Goal: Transaction & Acquisition: Purchase product/service

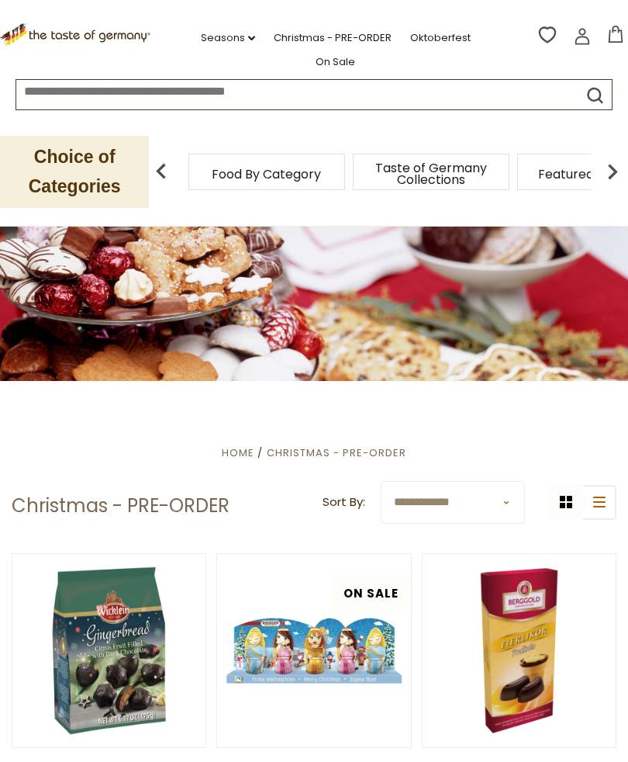
click at [605, 181] on img at bounding box center [612, 171] width 31 height 31
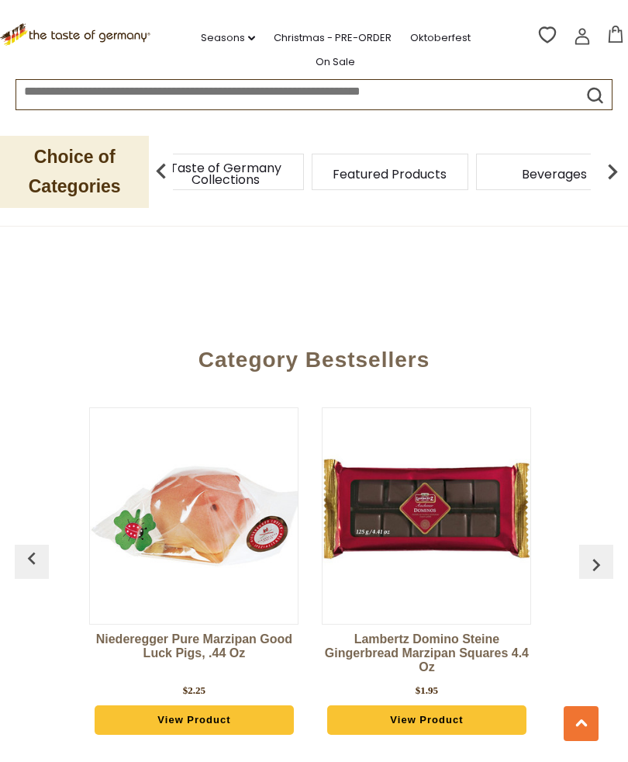
scroll to position [4831, 0]
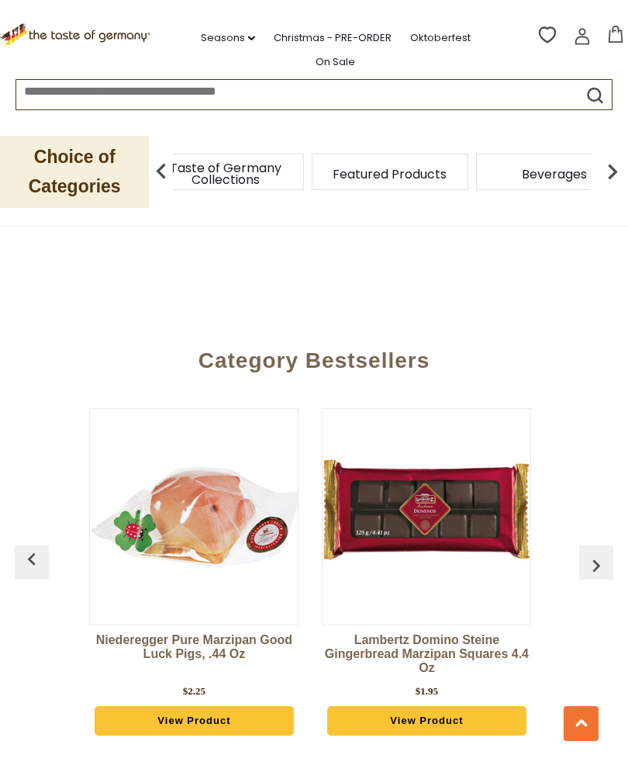
click at [434, 713] on link "View Product" at bounding box center [426, 720] width 199 height 29
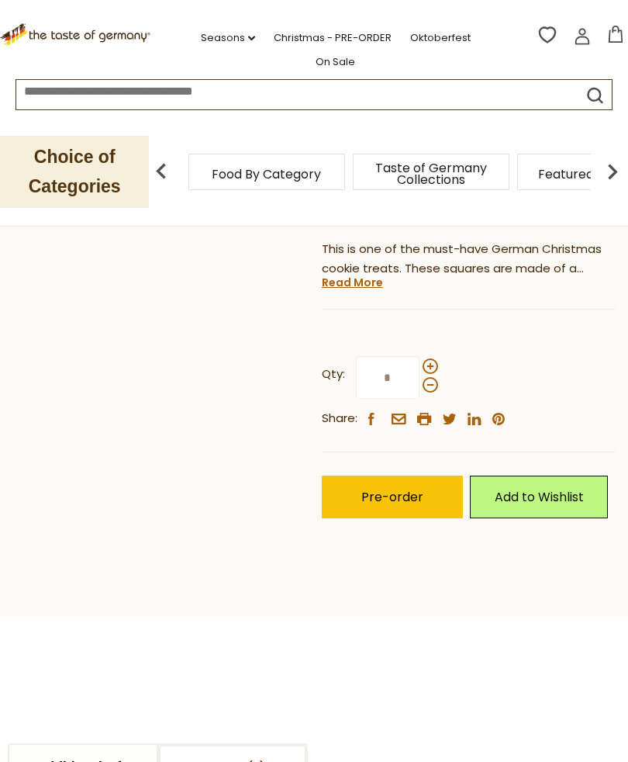
scroll to position [457, 0]
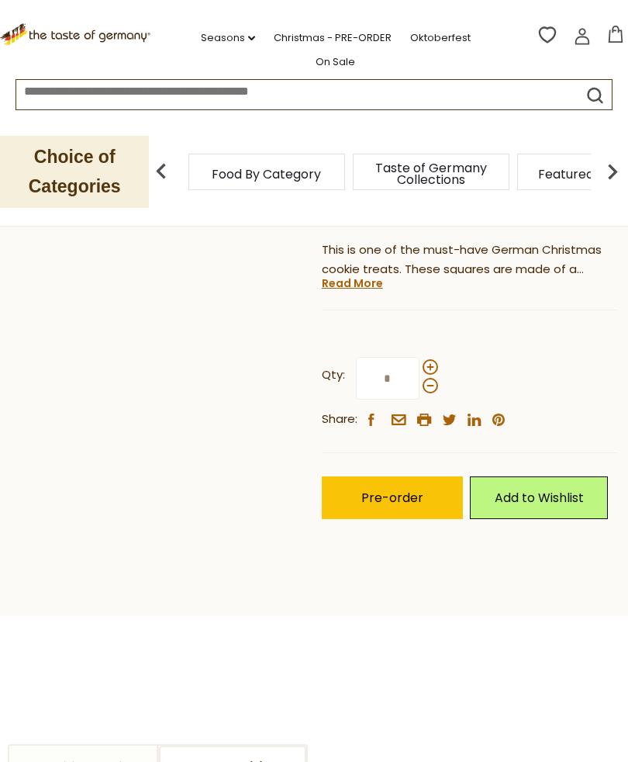
click at [435, 359] on div at bounding box center [431, 376] width 16 height 34
click at [420, 357] on input "*" at bounding box center [388, 378] width 64 height 43
click at [427, 361] on span at bounding box center [431, 367] width 16 height 16
click at [420, 361] on input "*" at bounding box center [388, 378] width 64 height 43
click at [434, 360] on span at bounding box center [431, 367] width 16 height 16
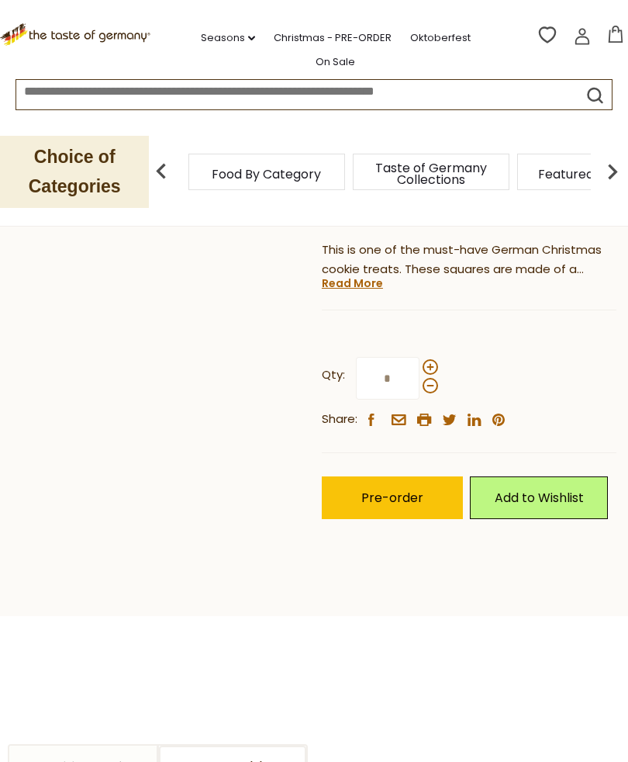
click at [420, 360] on input "*" at bounding box center [388, 378] width 64 height 43
click at [435, 362] on span at bounding box center [431, 367] width 16 height 16
click at [420, 362] on input "*" at bounding box center [388, 378] width 64 height 43
click at [452, 367] on div "Qty: * Share: facebook email printer twitter linkedin pinterest" at bounding box center [469, 392] width 295 height 119
click at [427, 384] on span at bounding box center [431, 386] width 16 height 16
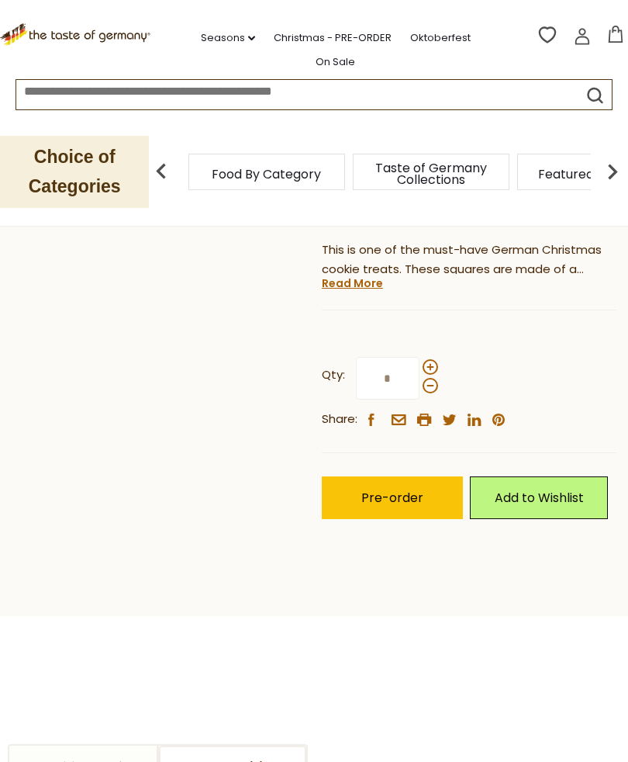
click at [420, 384] on input "*" at bounding box center [388, 378] width 64 height 43
click at [356, 285] on link "Read More" at bounding box center [352, 283] width 61 height 16
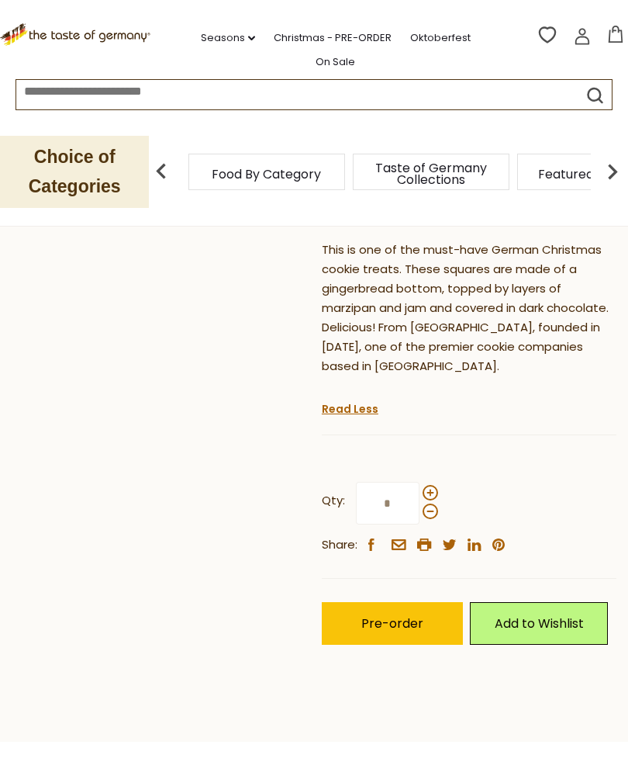
click at [428, 485] on span at bounding box center [431, 493] width 16 height 16
click at [420, 482] on input "*" at bounding box center [388, 503] width 64 height 43
type input "*"
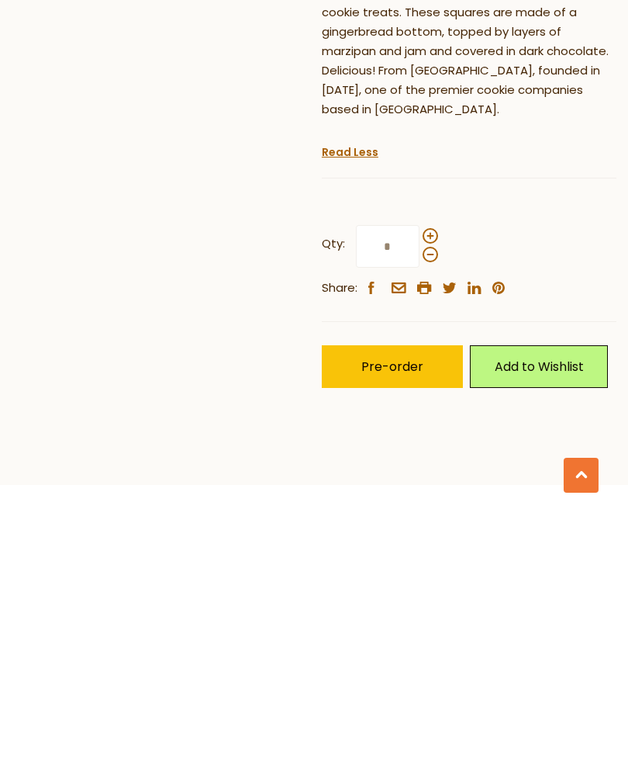
scroll to position [534, 0]
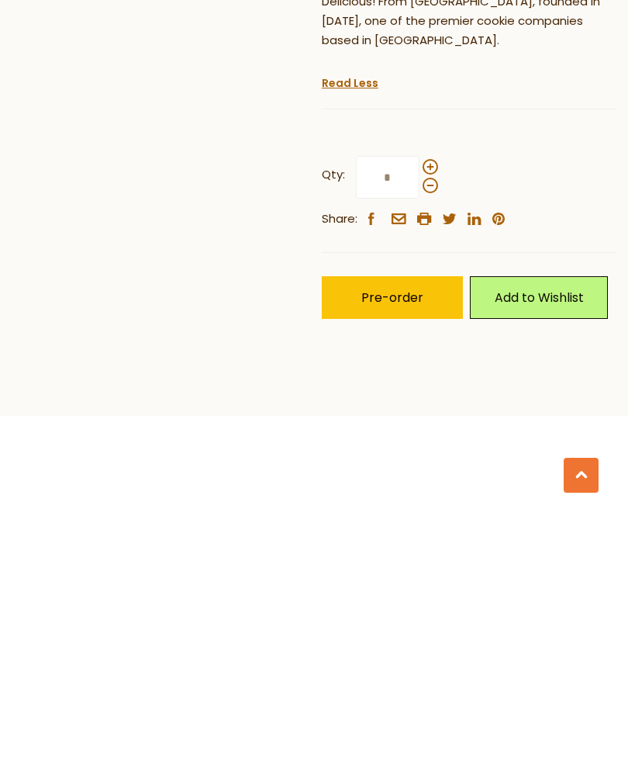
click at [411, 537] on span "Pre-order" at bounding box center [392, 546] width 62 height 18
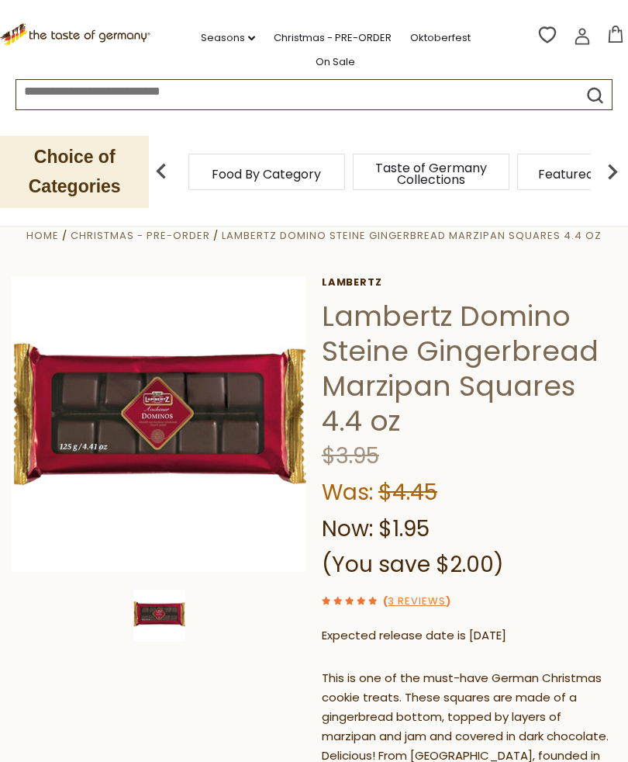
scroll to position [0, 0]
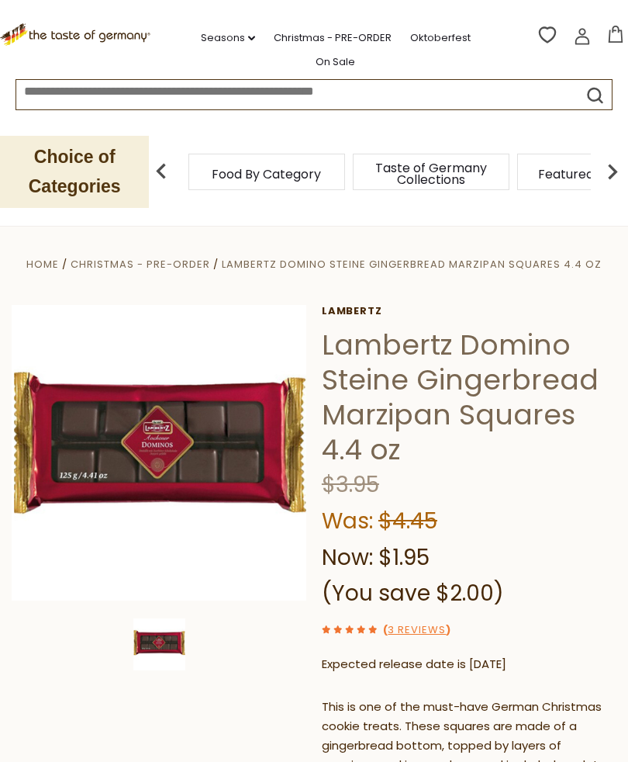
click at [606, 51] on div ".st0{fill:#EDD300;} .st1{fill:#D33E21;} .st0{fill:#EDD300;} .st1{fill:#D33E21;}…" at bounding box center [314, 37] width 628 height 75
click at [617, 37] on icon at bounding box center [615, 34] width 17 height 17
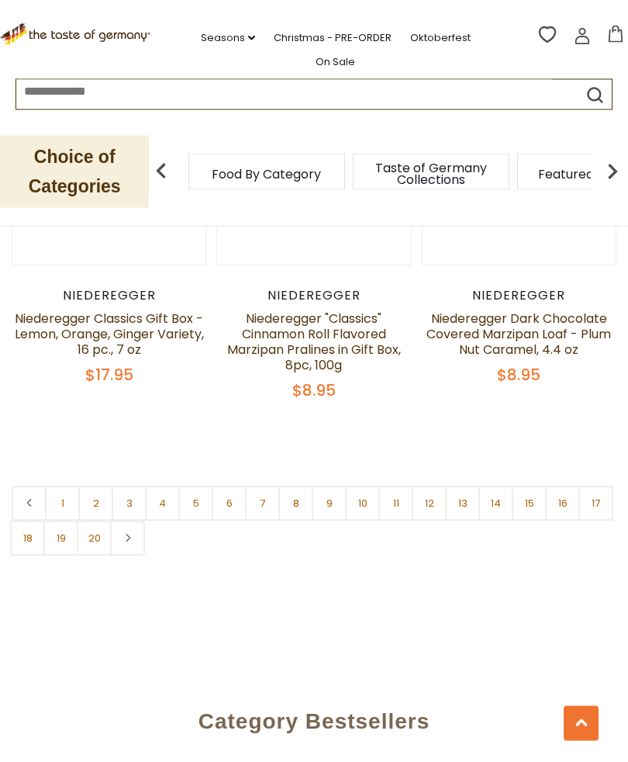
scroll to position [4470, 0]
click at [47, 489] on link "1" at bounding box center [62, 502] width 35 height 35
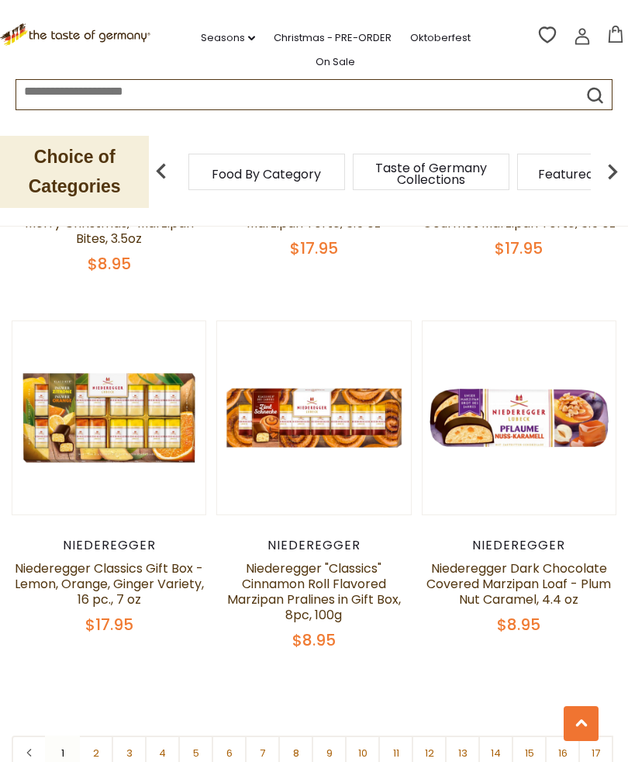
scroll to position [4221, 0]
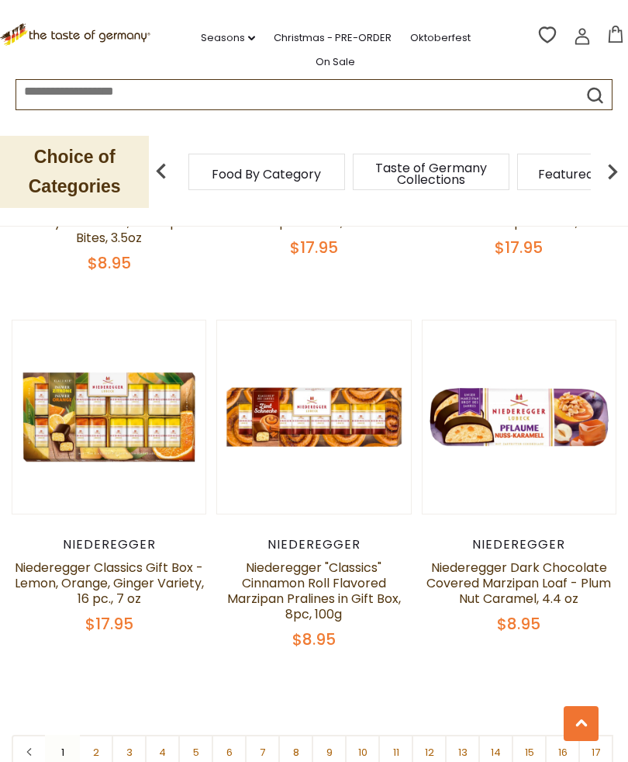
click at [94, 743] on link "2" at bounding box center [95, 751] width 35 height 35
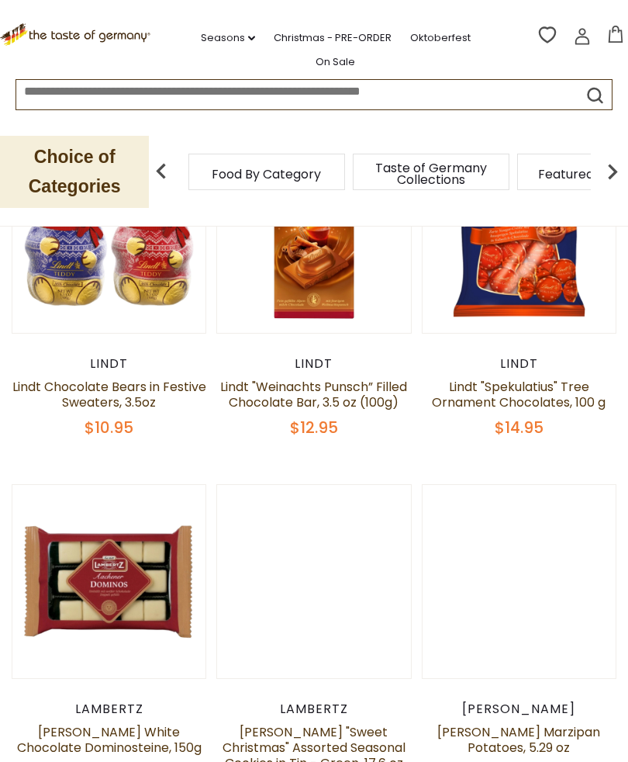
scroll to position [452, 0]
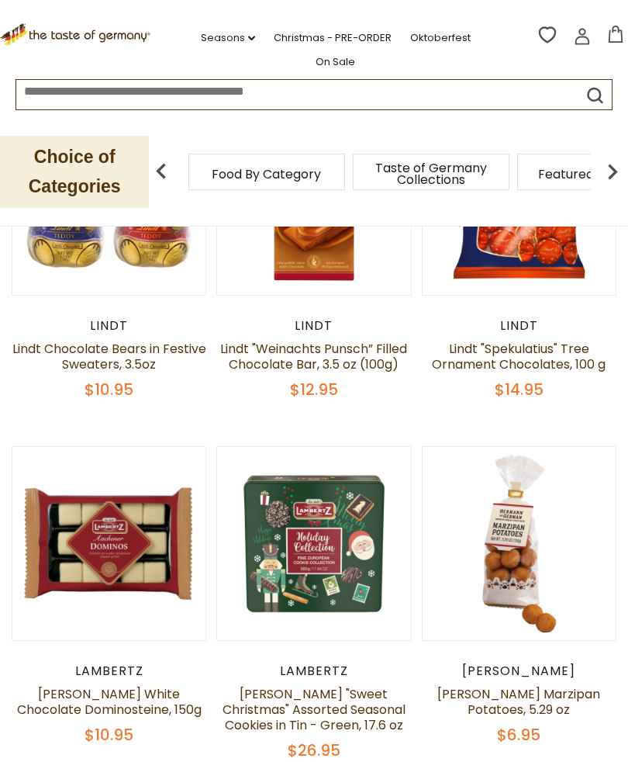
click at [539, 311] on button "Quick View" at bounding box center [519, 293] width 105 height 35
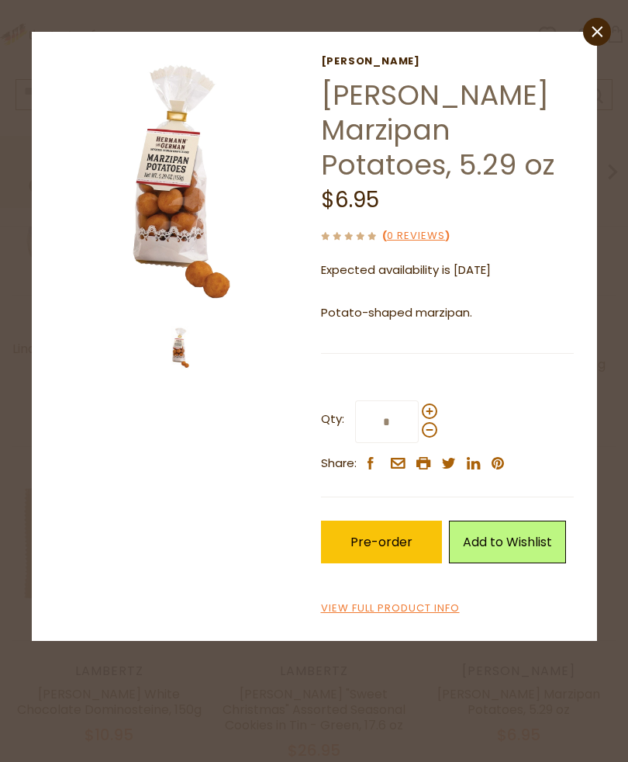
click at [426, 419] on span at bounding box center [430, 411] width 16 height 16
click at [419, 443] on input "*" at bounding box center [387, 421] width 64 height 43
type input "*"
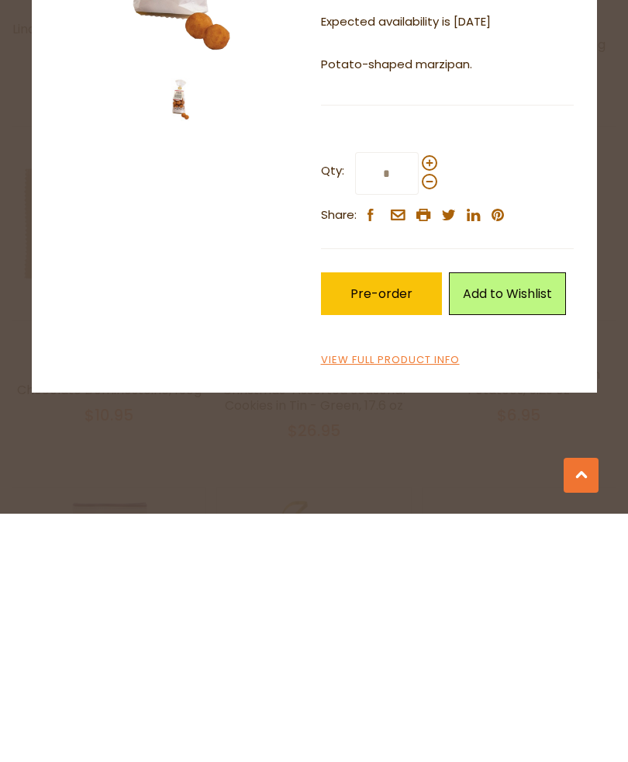
scroll to position [530, 0]
click at [385, 533] on span "Pre-order" at bounding box center [382, 542] width 62 height 18
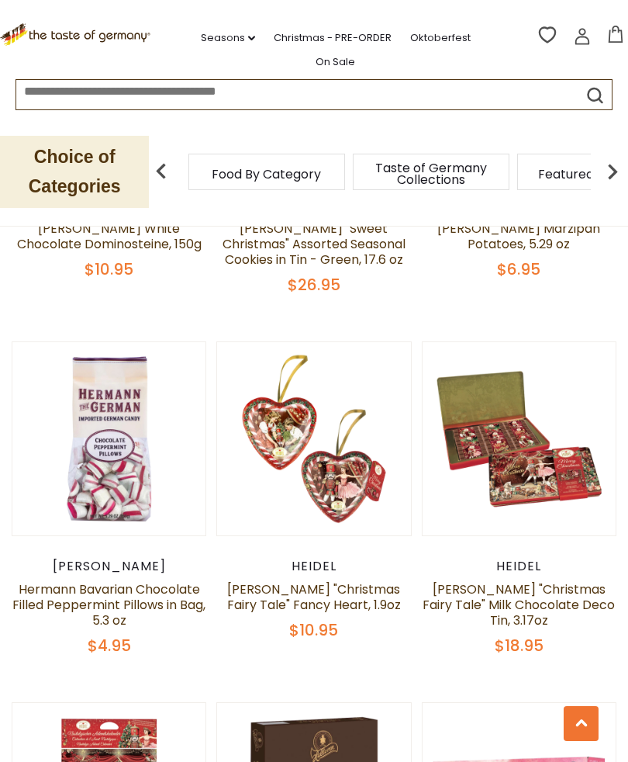
scroll to position [918, 0]
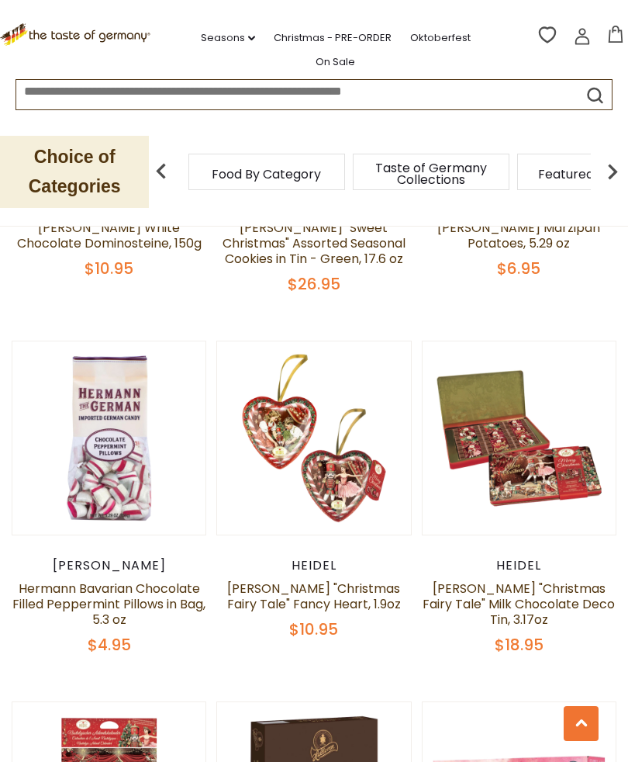
click at [553, 507] on link at bounding box center [519, 438] width 162 height 162
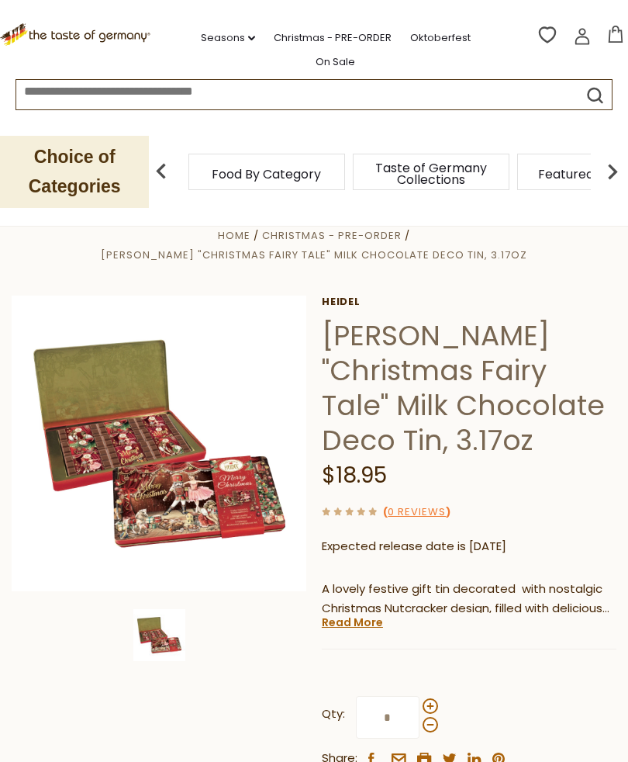
scroll to position [28, 0]
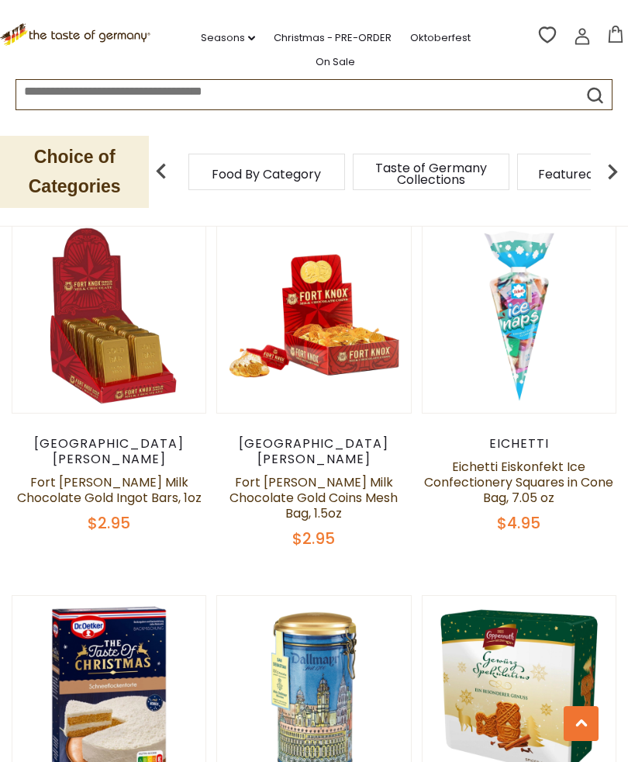
scroll to position [1761, 0]
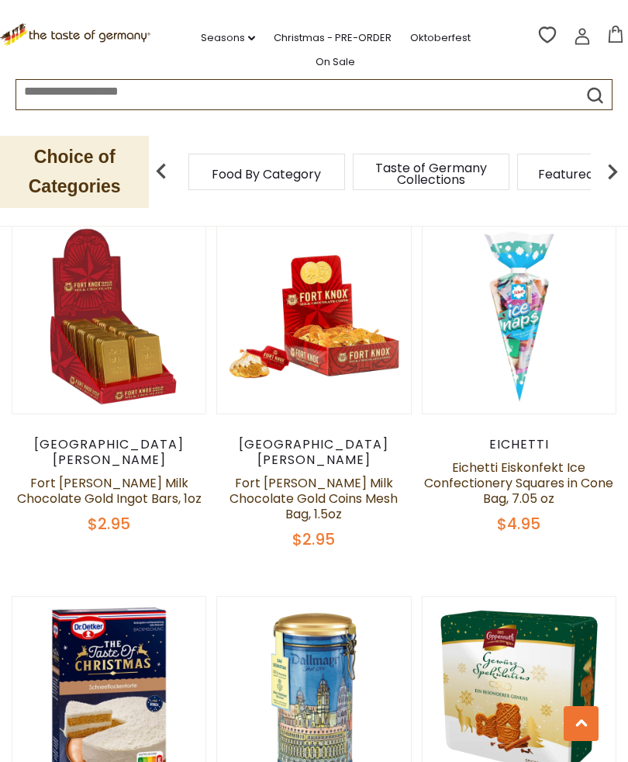
click at [521, 85] on button "Quick View" at bounding box center [519, 67] width 105 height 35
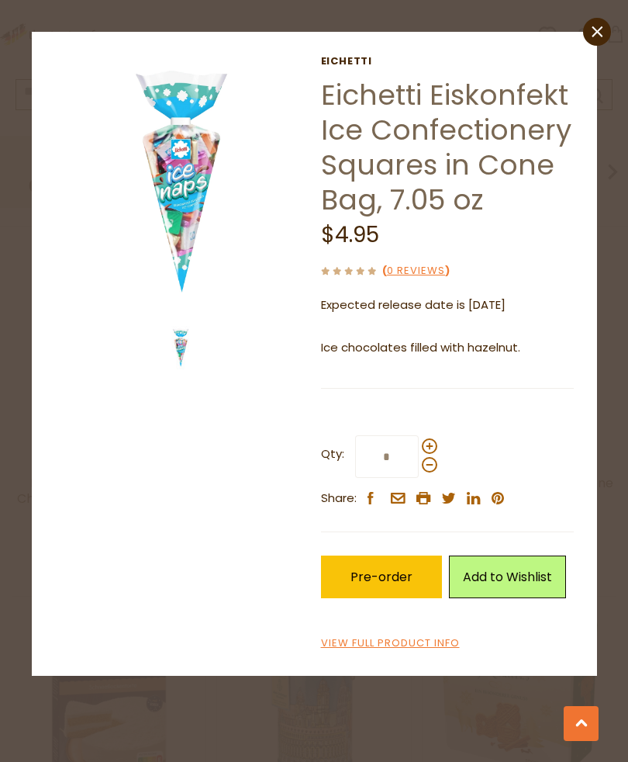
click at [422, 444] on span at bounding box center [430, 446] width 16 height 16
click at [419, 444] on input "*" at bounding box center [387, 456] width 64 height 43
click at [423, 444] on span at bounding box center [430, 446] width 16 height 16
click at [419, 444] on input "*" at bounding box center [387, 456] width 64 height 43
type input "*"
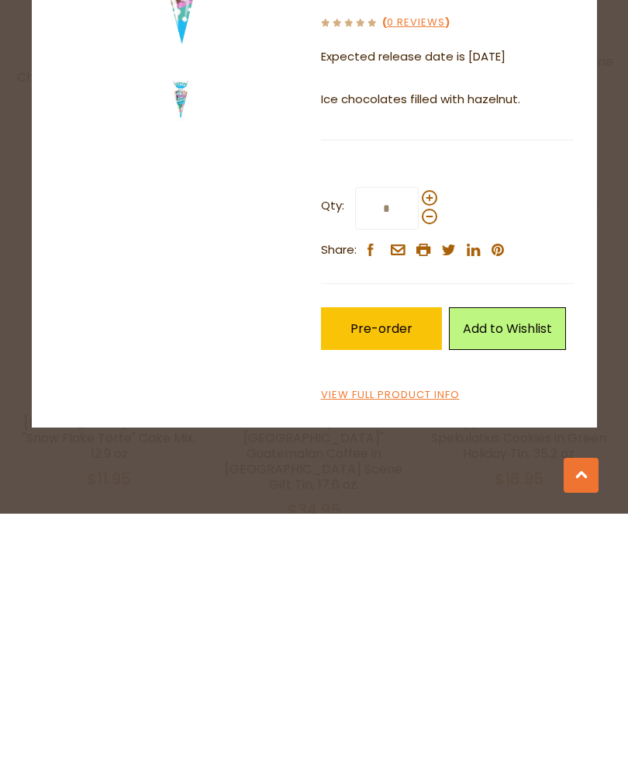
scroll to position [1935, 0]
click at [391, 568] on span "Pre-order" at bounding box center [382, 577] width 62 height 18
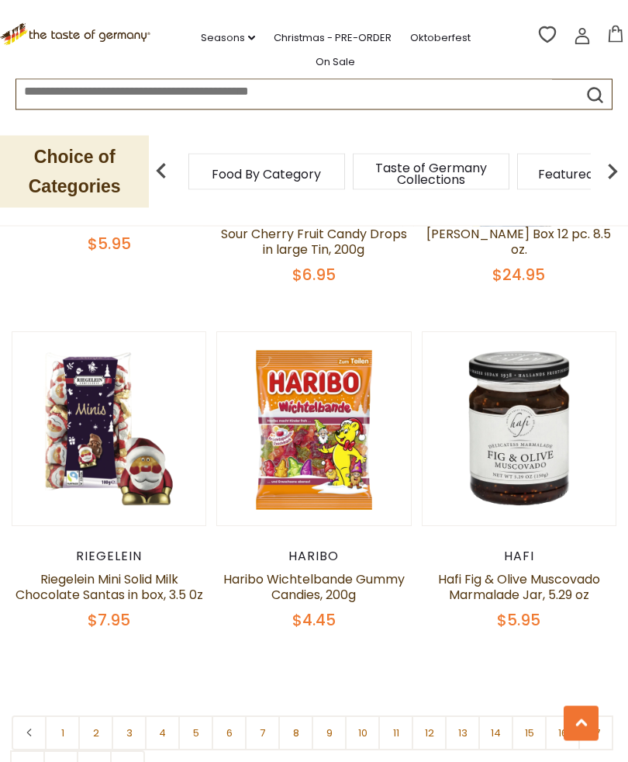
scroll to position [4221, 0]
click at [97, 715] on link "2" at bounding box center [95, 732] width 35 height 35
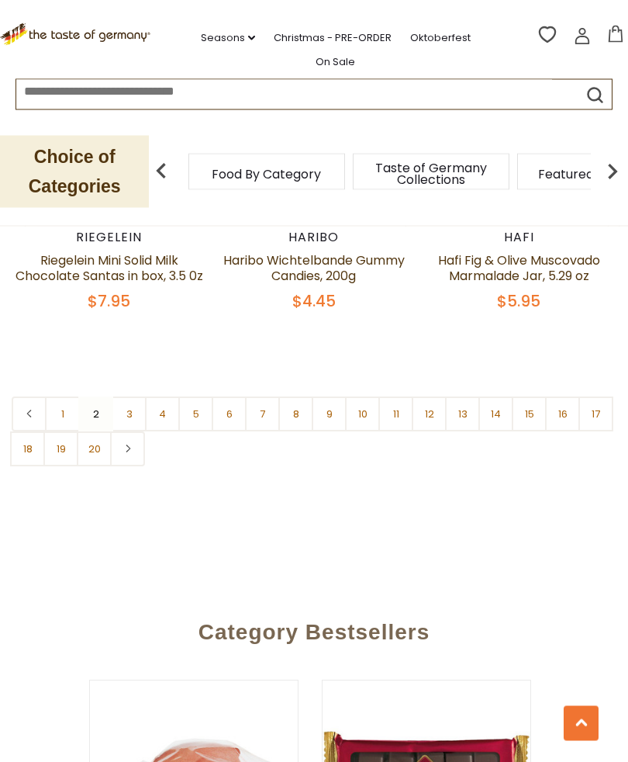
scroll to position [4541, 0]
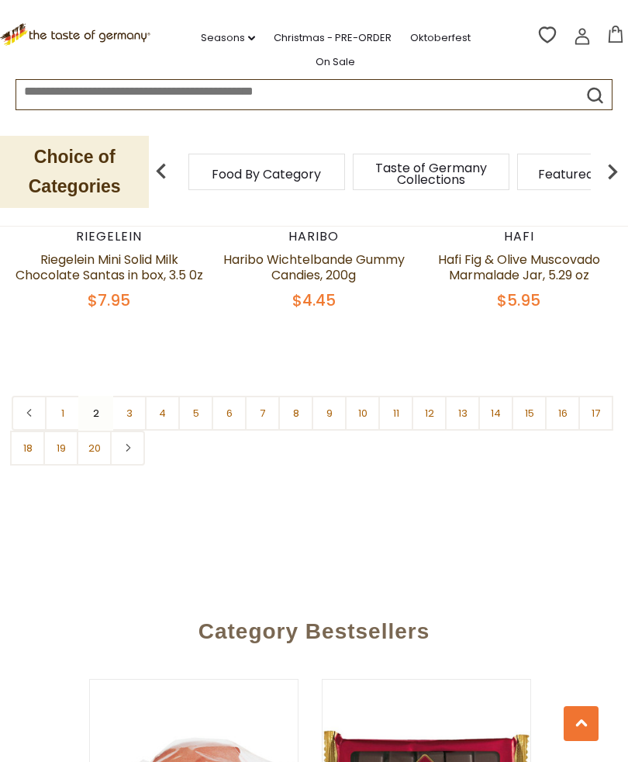
click at [124, 396] on link "3" at bounding box center [129, 413] width 35 height 35
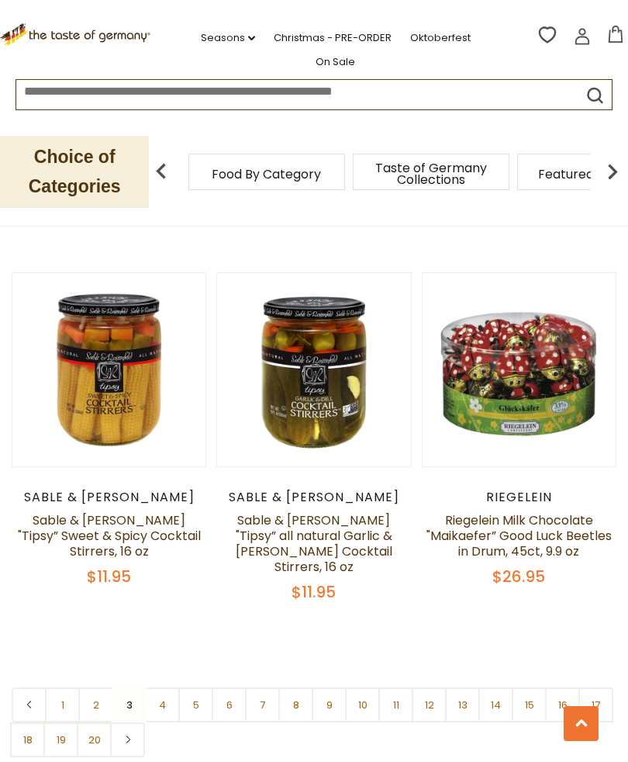
scroll to position [4207, 0]
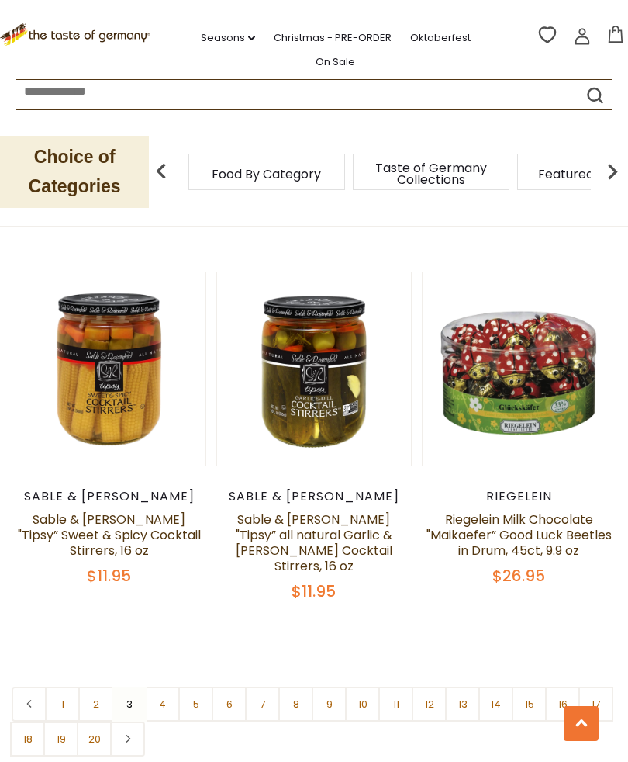
click at [157, 692] on link "4" at bounding box center [162, 703] width 35 height 35
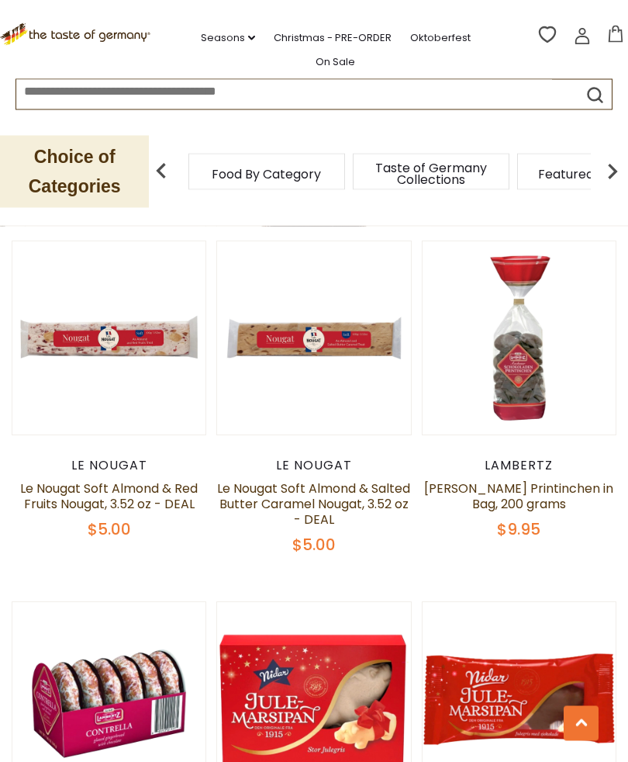
scroll to position [1456, 0]
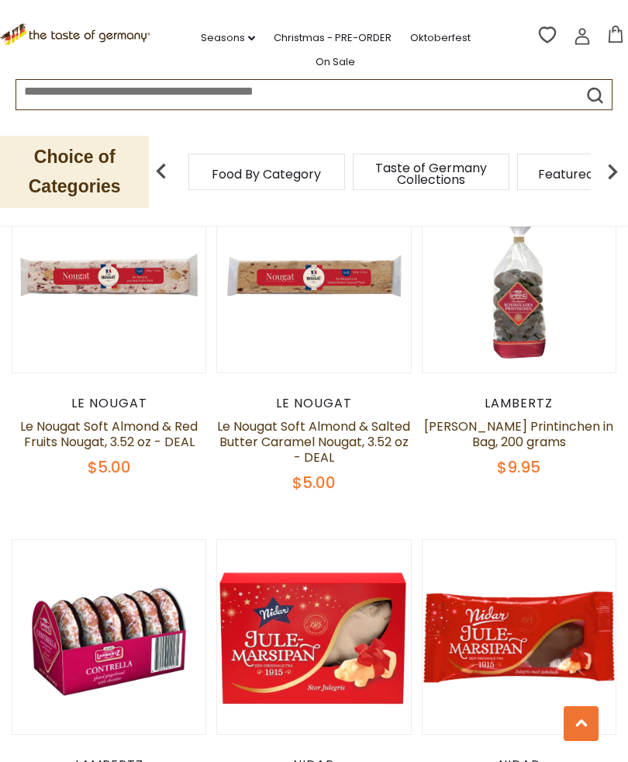
click at [191, 541] on img at bounding box center [108, 636] width 193 height 193
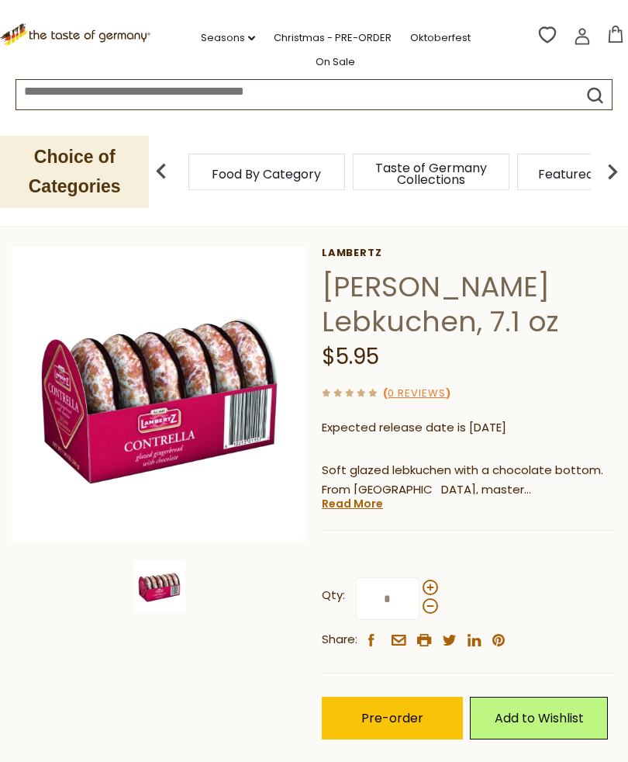
scroll to position [52, 0]
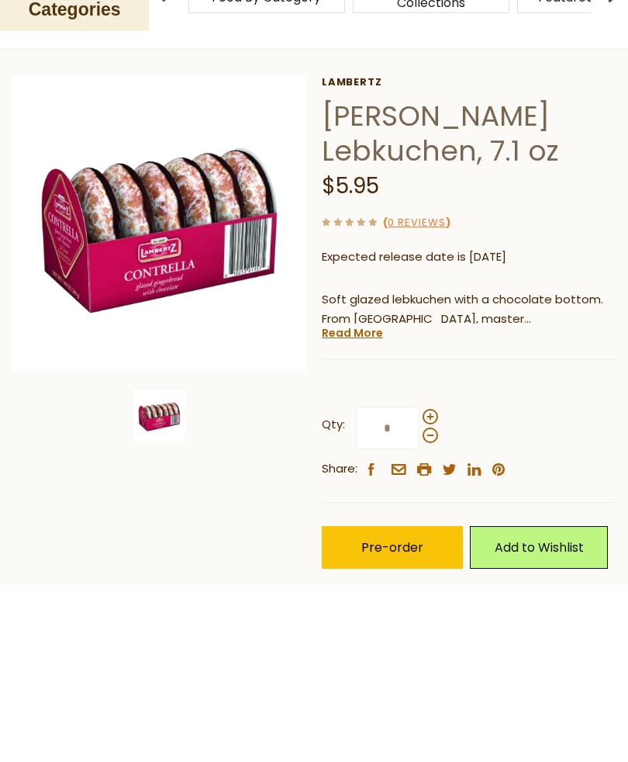
click at [402, 715] on span "Pre-order" at bounding box center [392, 724] width 62 height 18
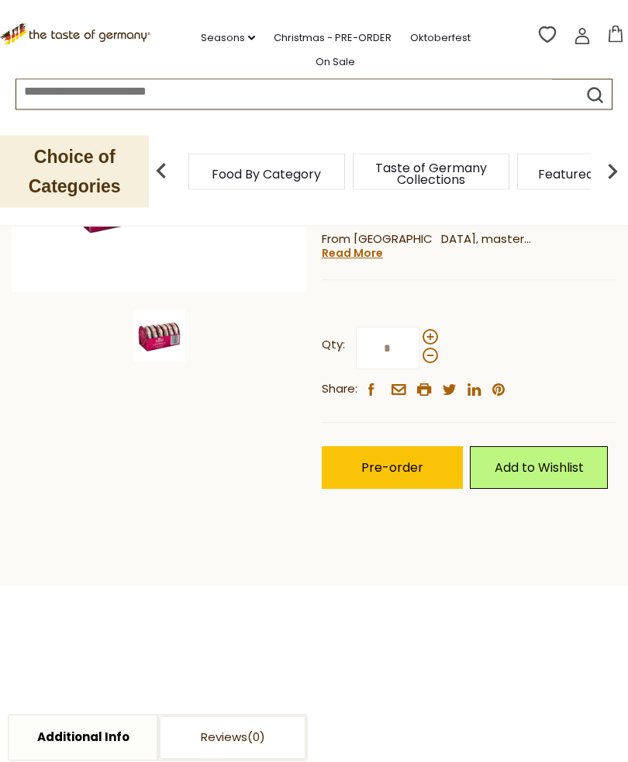
scroll to position [310, 0]
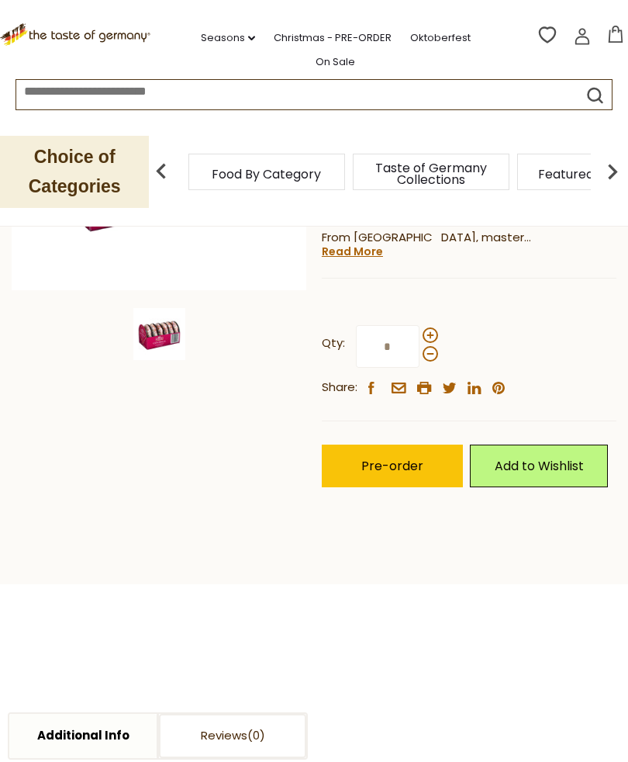
click at [396, 464] on span "Pre-order" at bounding box center [392, 466] width 62 height 18
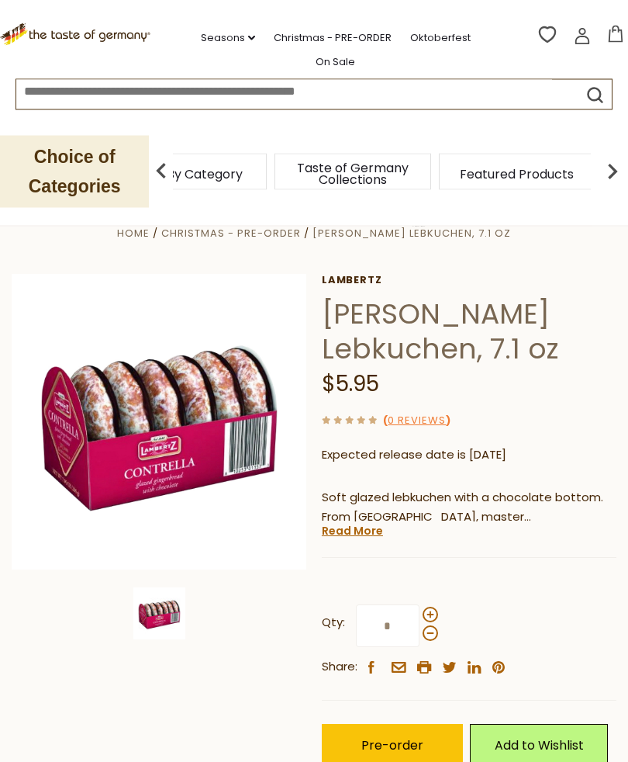
scroll to position [31, 0]
click at [613, 178] on img at bounding box center [612, 171] width 31 height 31
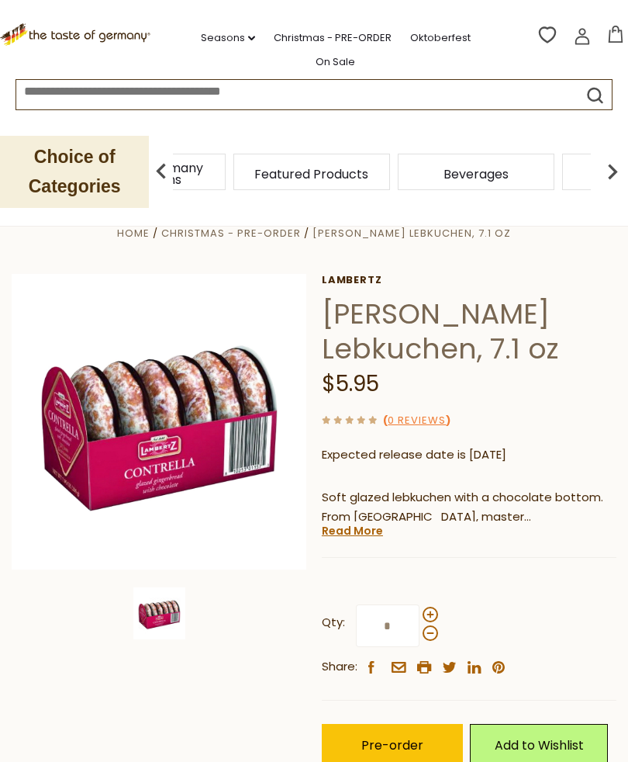
click at [613, 171] on img at bounding box center [612, 171] width 31 height 31
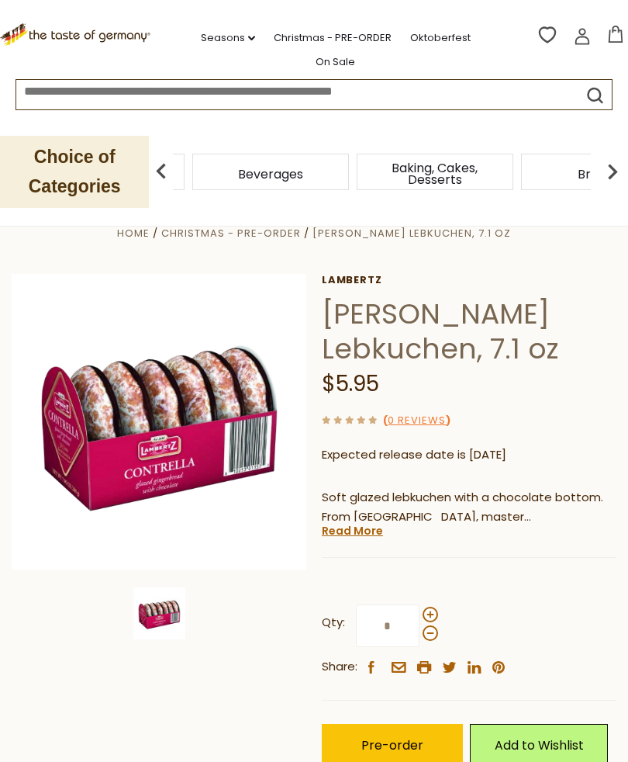
click at [605, 174] on img at bounding box center [612, 171] width 31 height 31
click at [617, 180] on img at bounding box center [612, 171] width 31 height 31
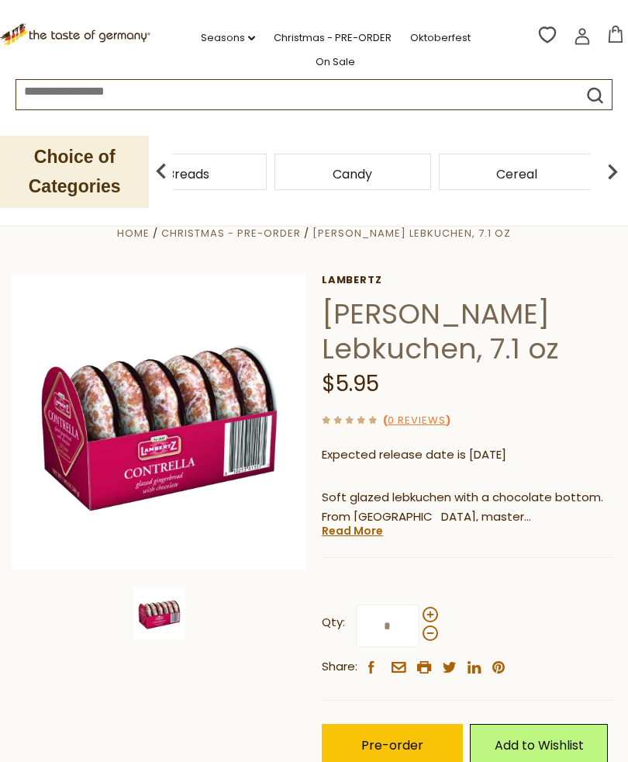
click at [619, 172] on img at bounding box center [612, 171] width 31 height 31
click at [240, 231] on span "Christmas - PRE-ORDER" at bounding box center [231, 233] width 140 height 15
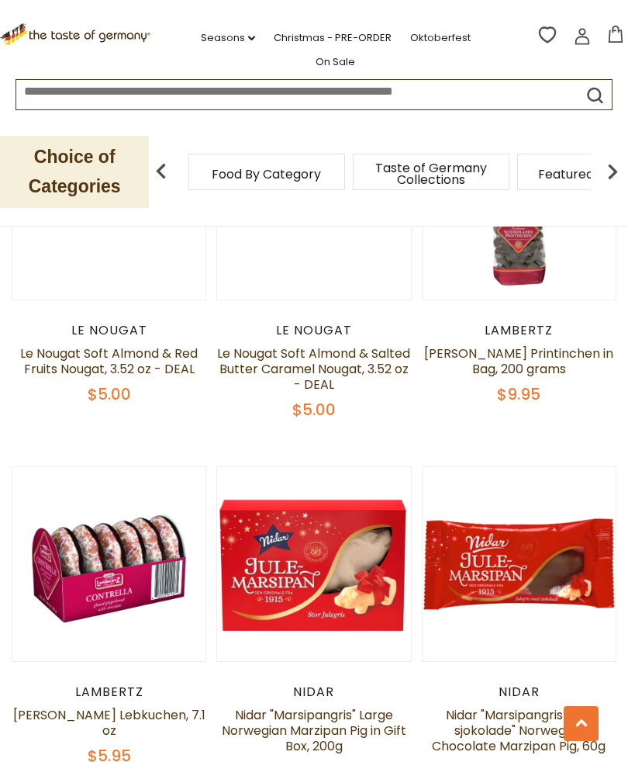
scroll to position [1531, 0]
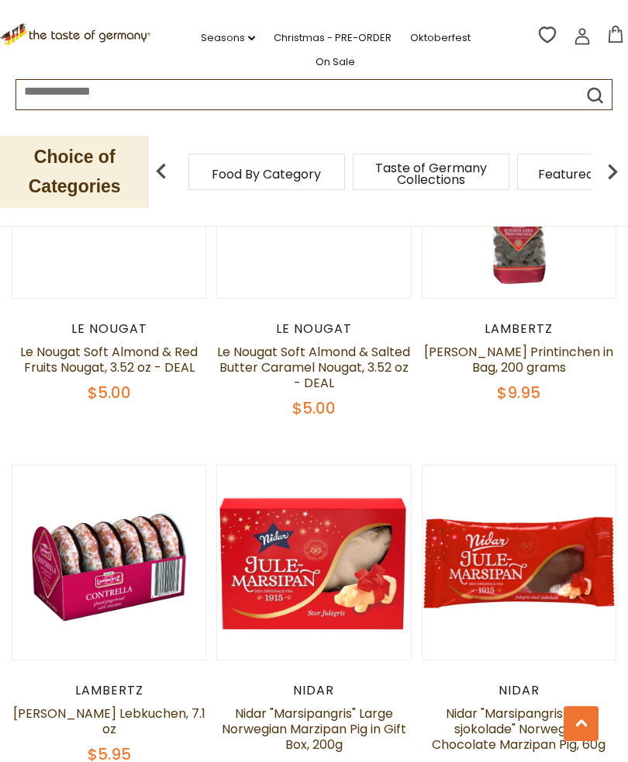
click at [523, 330] on button "Quick View" at bounding box center [519, 312] width 105 height 35
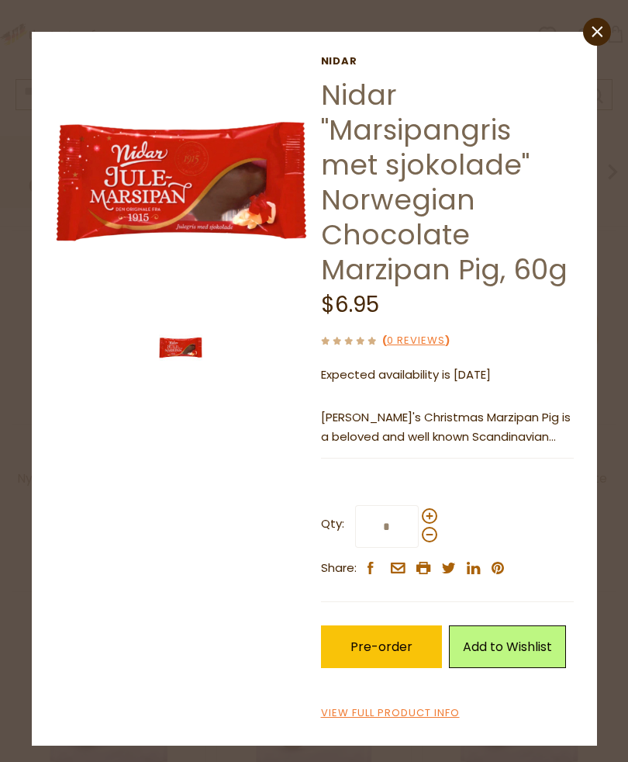
scroll to position [588, 0]
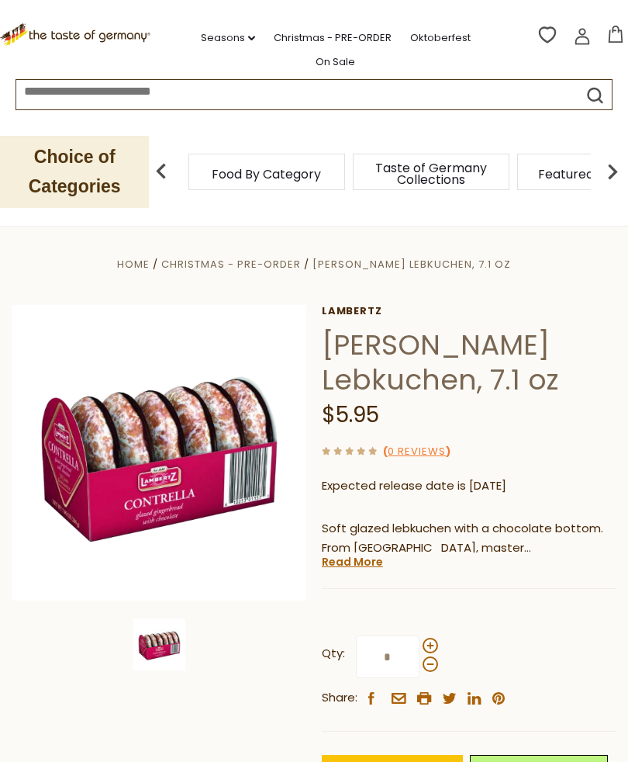
click at [368, 33] on link "Christmas - PRE-ORDER" at bounding box center [333, 37] width 118 height 17
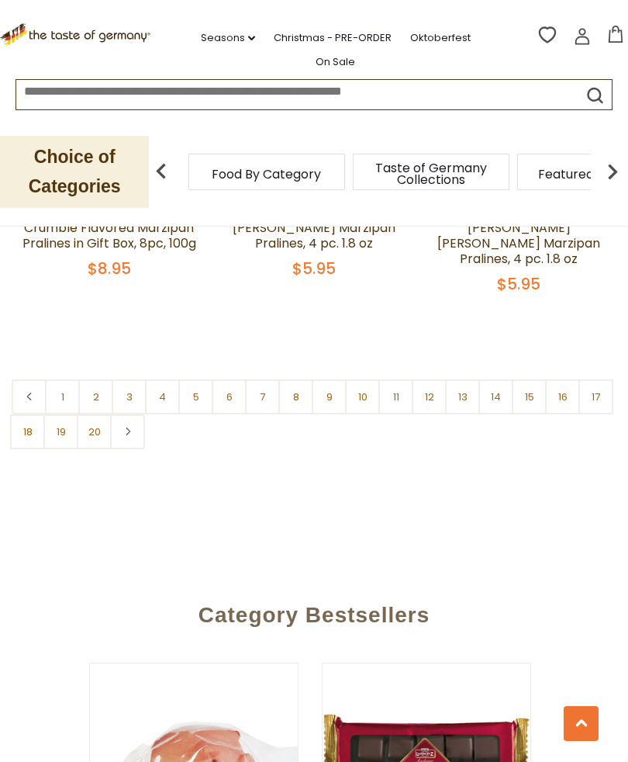
scroll to position [4572, 0]
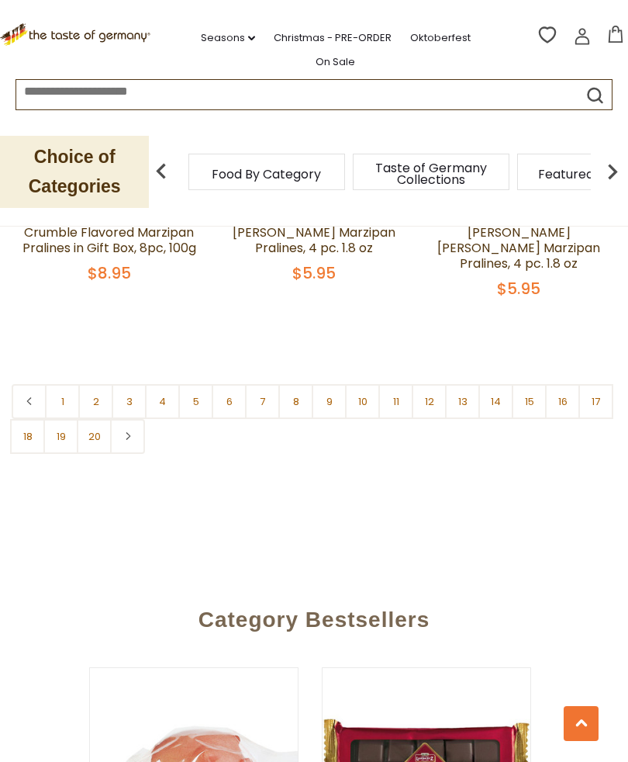
click at [156, 384] on link "4" at bounding box center [162, 401] width 35 height 35
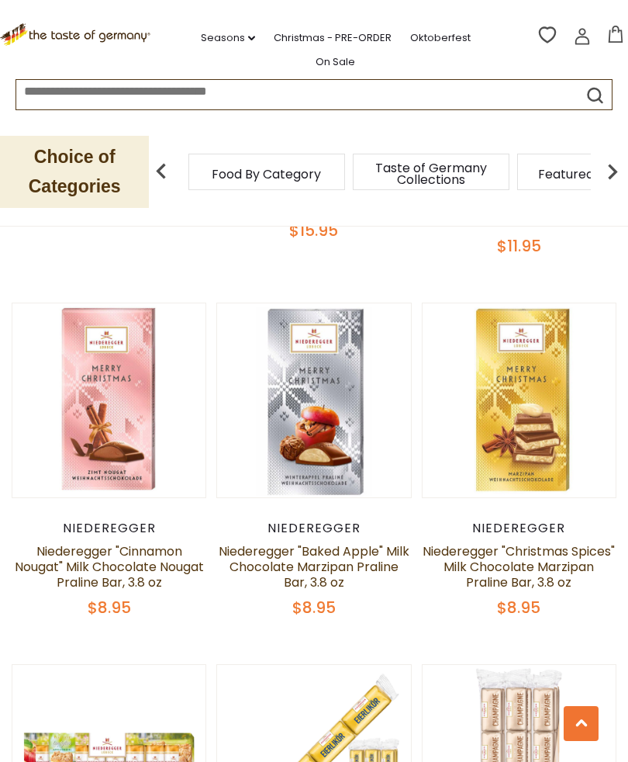
scroll to position [3877, 0]
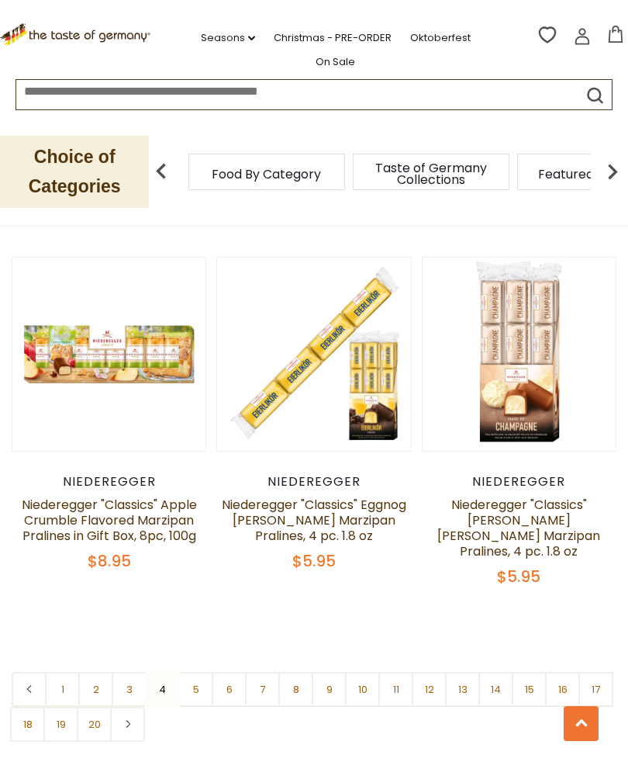
click at [194, 672] on link "5" at bounding box center [195, 689] width 35 height 35
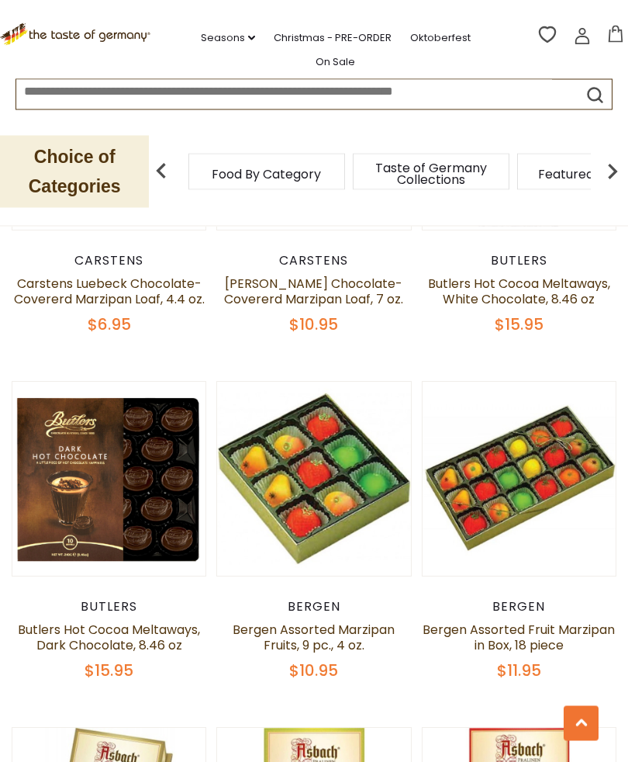
scroll to position [1599, 0]
click at [112, 646] on link "Butlers Hot Cocoa Meltaways, Dark Chocolate, 8.46 oz" at bounding box center [109, 636] width 182 height 33
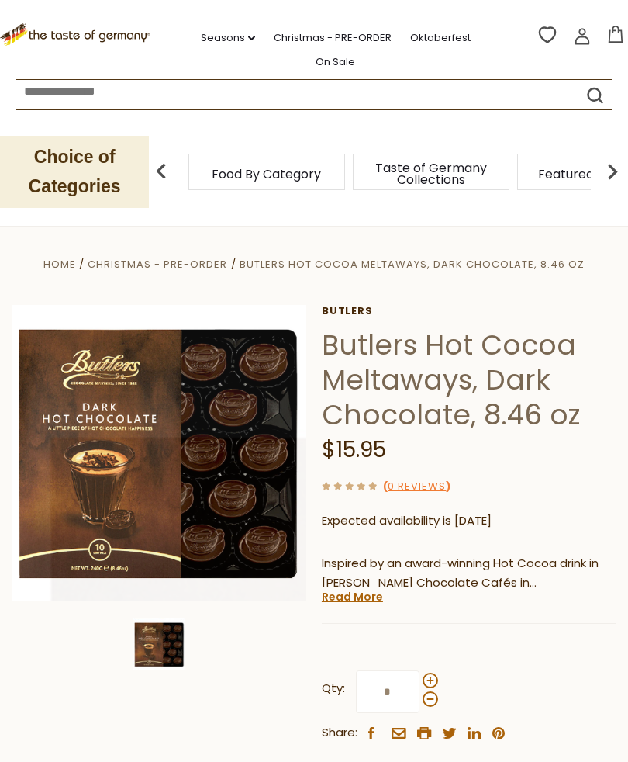
scroll to position [182, 0]
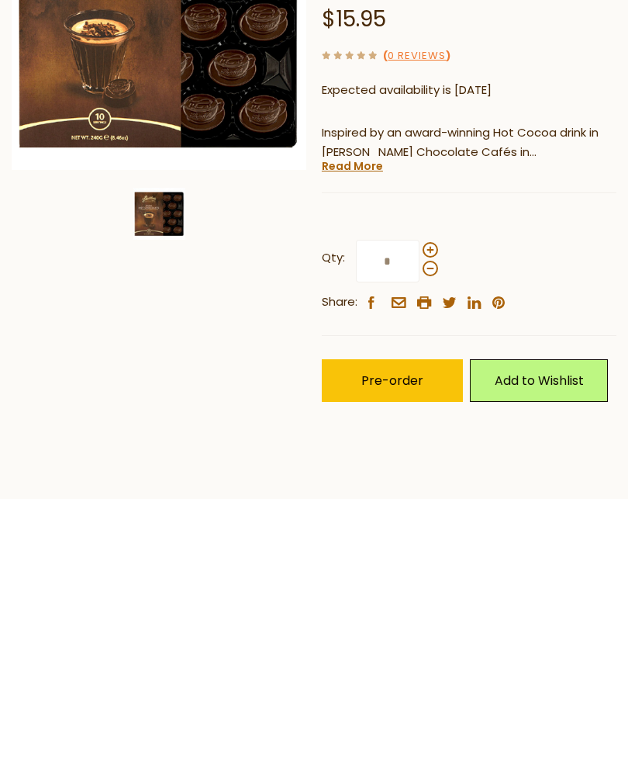
click at [371, 406] on link "Read More" at bounding box center [352, 414] width 61 height 16
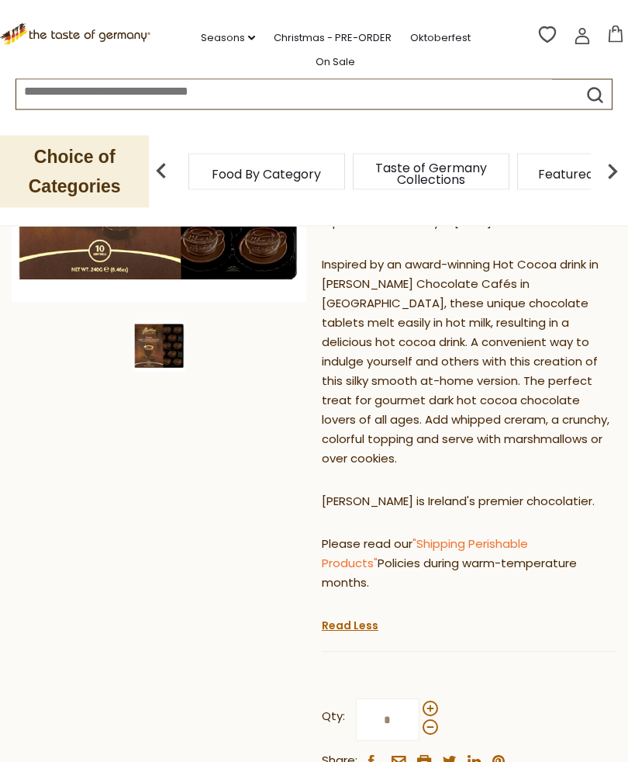
scroll to position [0, 0]
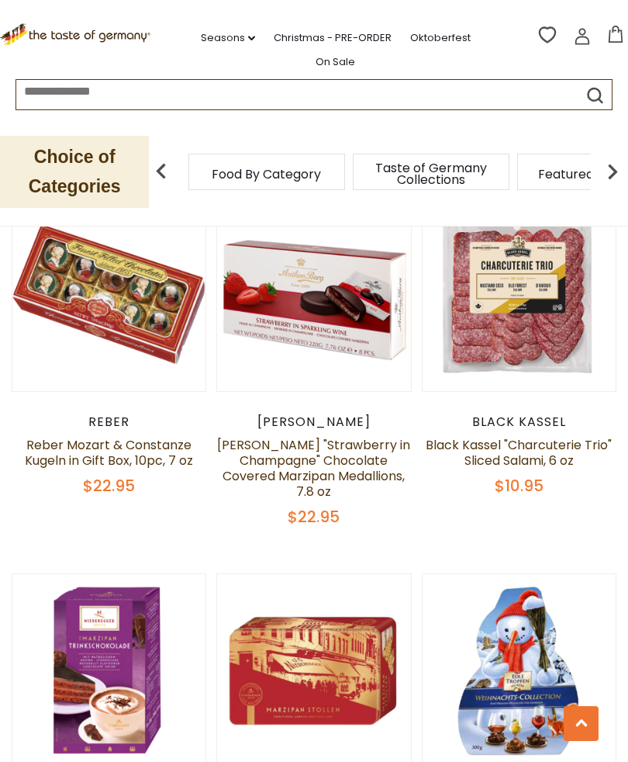
scroll to position [2864, 0]
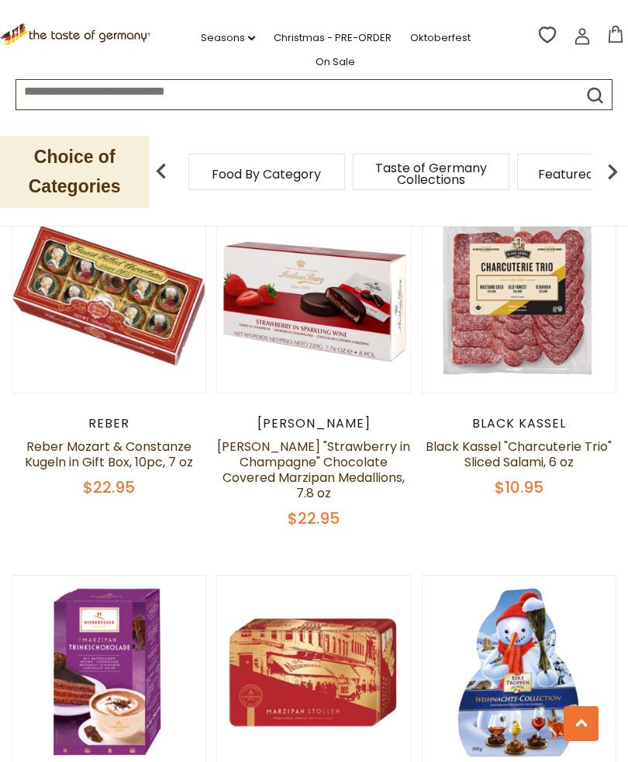
click at [330, 440] on button "Quick View" at bounding box center [313, 423] width 105 height 35
